Goal: Obtain resource: Obtain resource

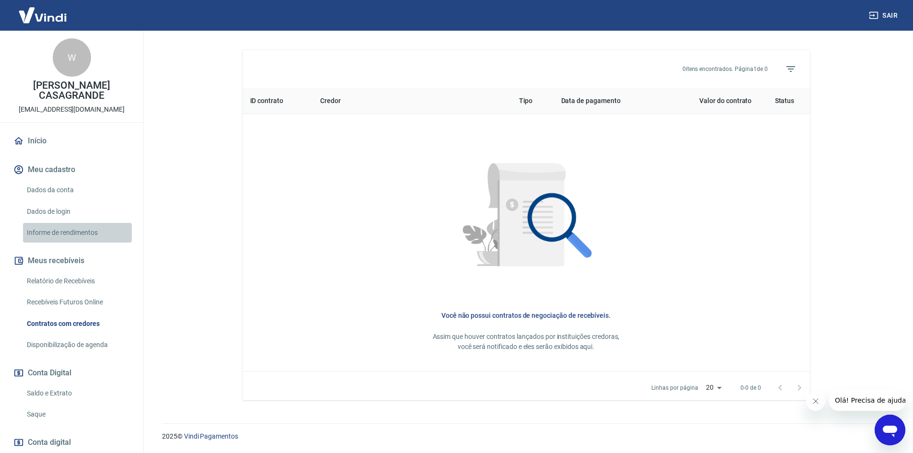
click at [91, 223] on link "Informe de rendimentos" at bounding box center [77, 233] width 109 height 20
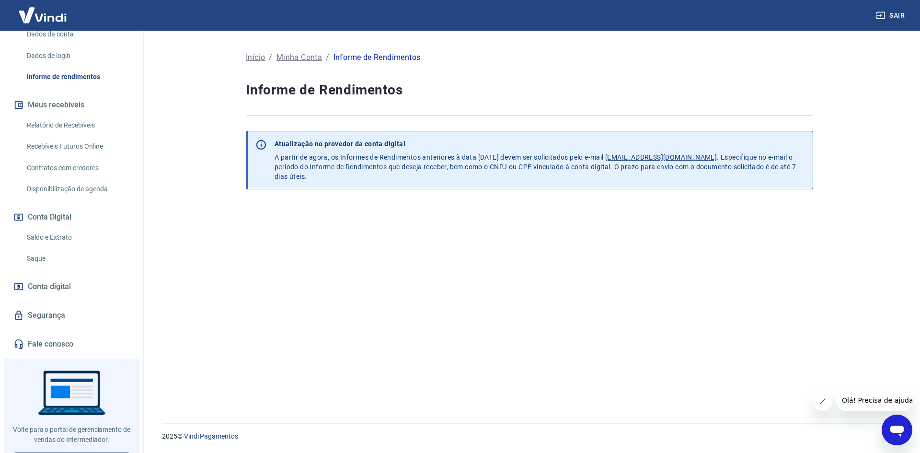
scroll to position [163, 0]
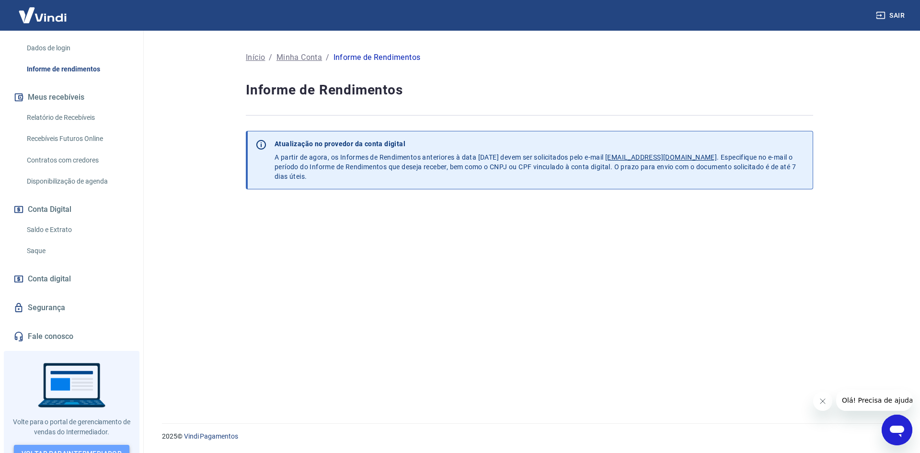
click at [96, 445] on link "Voltar para Intermediador" at bounding box center [72, 454] width 116 height 18
